Goal: Answer question/provide support

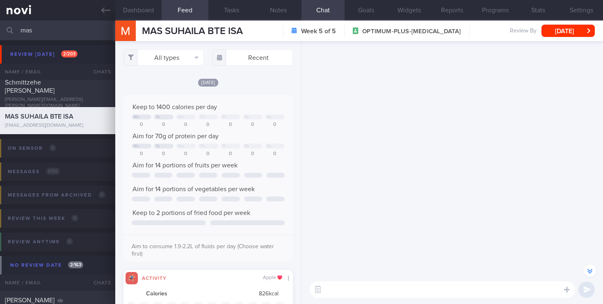
scroll to position [-1223, 0]
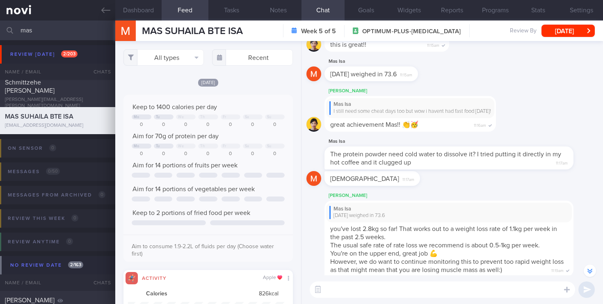
drag, startPoint x: 59, startPoint y: 26, endPoint x: 0, endPoint y: 24, distance: 59.5
click at [0, 24] on input "mas" at bounding box center [301, 30] width 603 height 20
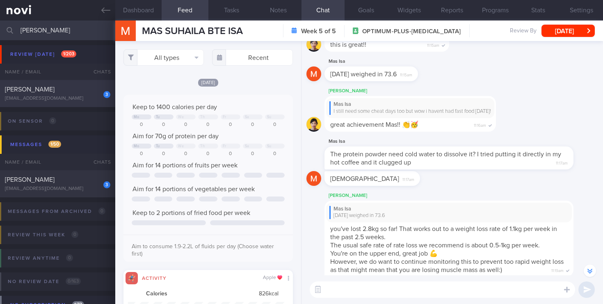
type input "[PERSON_NAME]"
click at [85, 95] on div "3 [PERSON_NAME] [EMAIL_ADDRESS][DOMAIN_NAME]" at bounding box center [57, 93] width 115 height 16
select select "4"
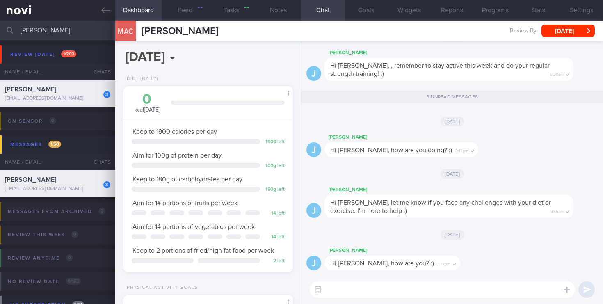
scroll to position [89, 155]
click at [348, 292] on textarea at bounding box center [442, 289] width 265 height 16
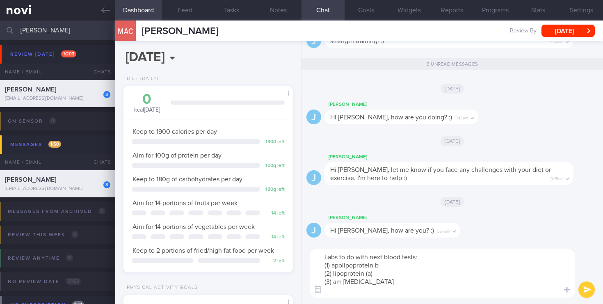
scroll to position [0, 0]
type textarea "Labs to do with next blood tests: (1) apolipoprotein b (2) lipoprotein (a) (3) …"
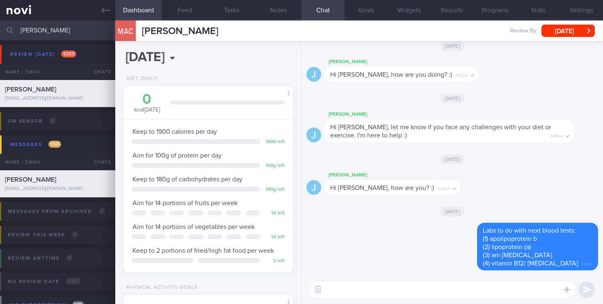
click at [476, 49] on div "[DATE]" at bounding box center [452, 45] width 292 height 23
